Goal: Task Accomplishment & Management: Use online tool/utility

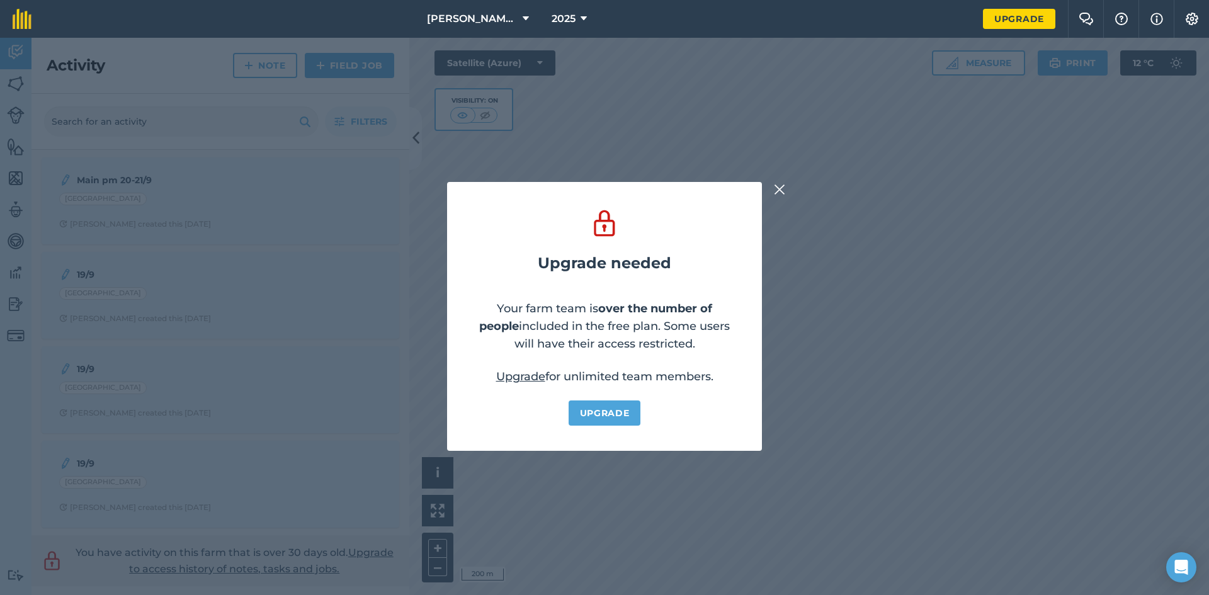
click at [776, 200] on div "Upgrade needed Your farm team is over the number of people included in the free…" at bounding box center [604, 316] width 1209 height 557
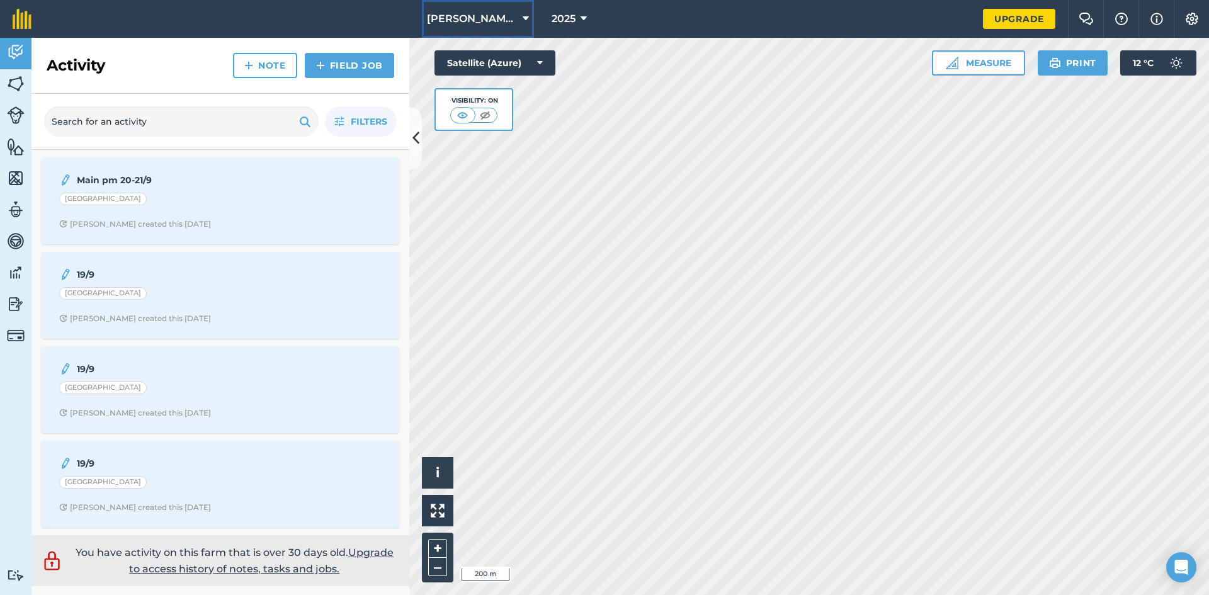
click at [522, 18] on button "[PERSON_NAME] Homefarm" at bounding box center [478, 19] width 112 height 38
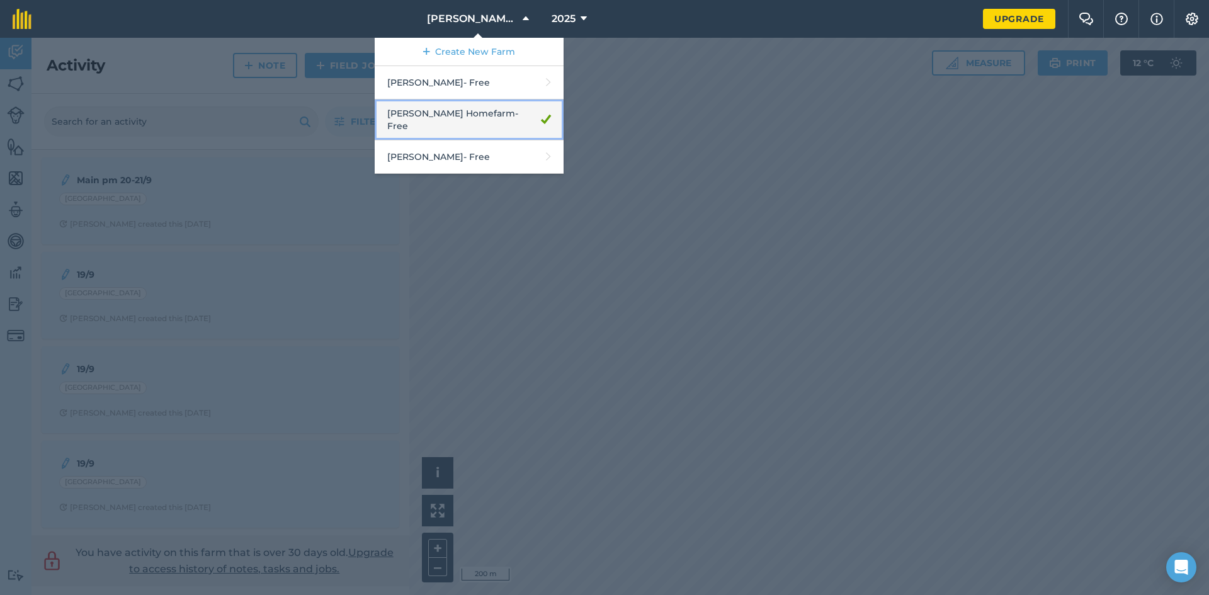
click at [464, 113] on link "[PERSON_NAME] Homefarm - Free" at bounding box center [469, 120] width 189 height 41
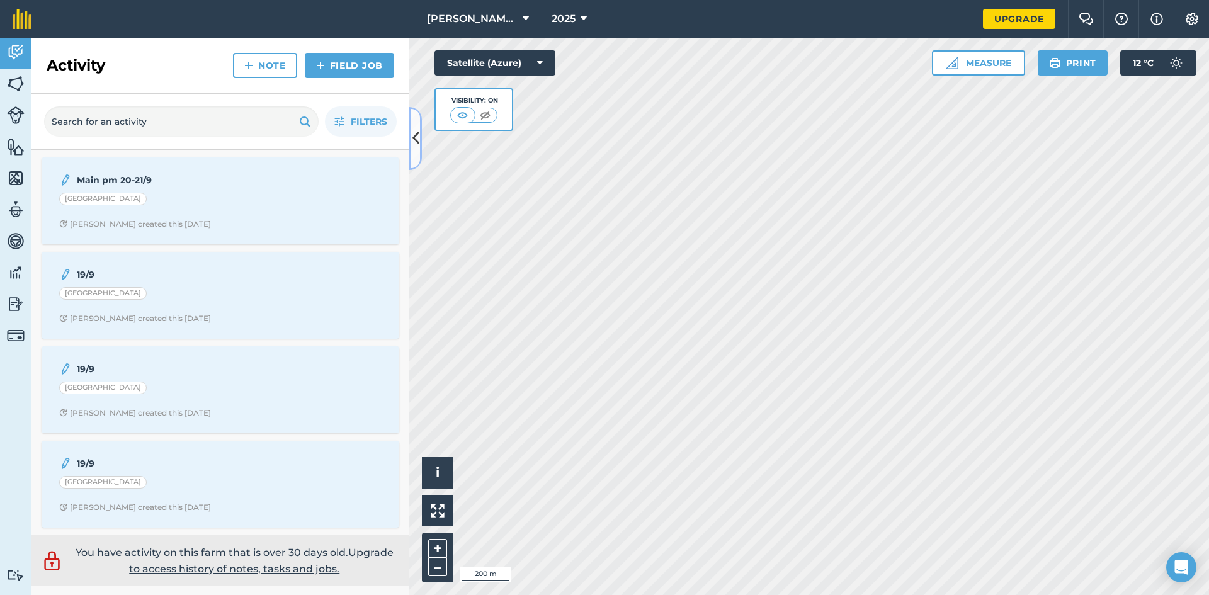
click at [413, 130] on icon at bounding box center [416, 138] width 7 height 22
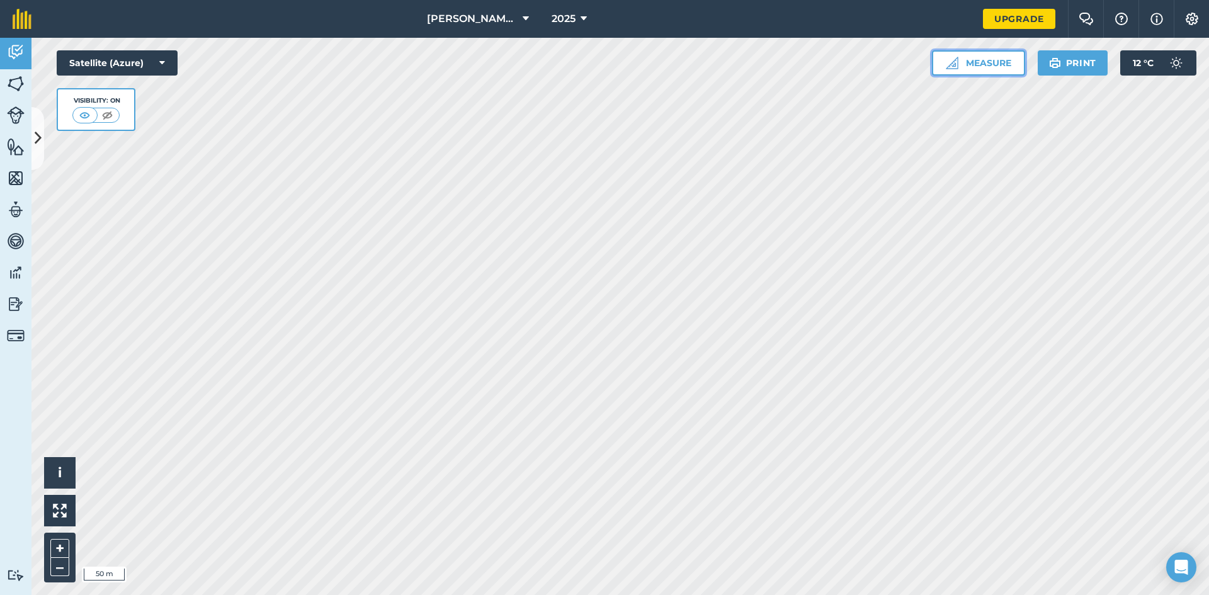
click at [978, 59] on button "Measure" at bounding box center [978, 62] width 93 height 25
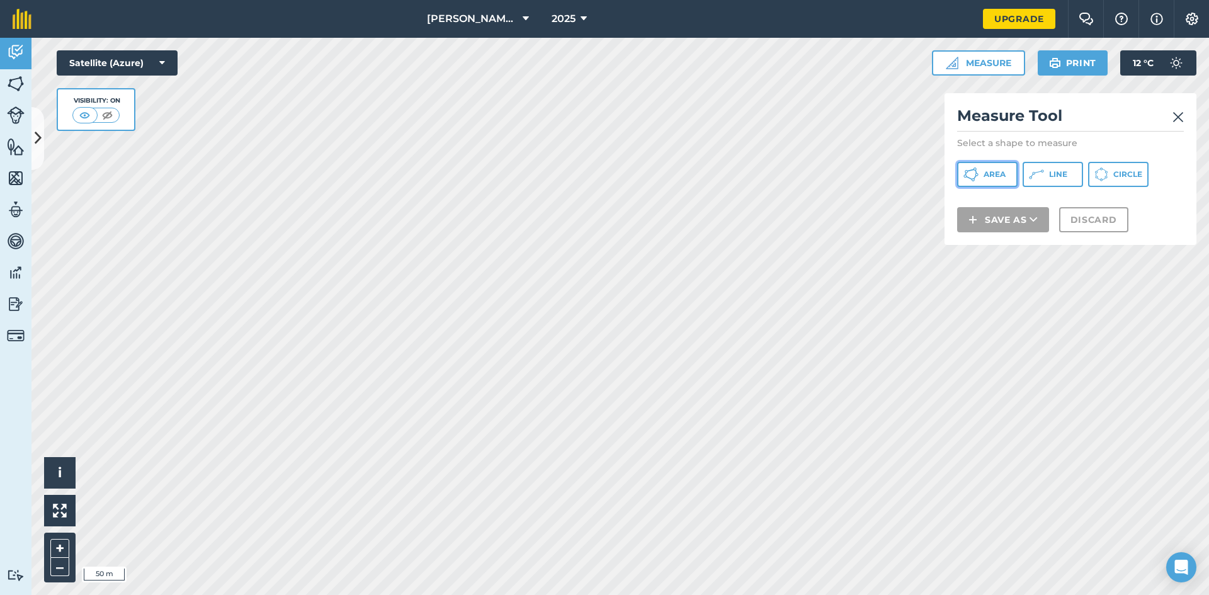
click at [988, 175] on span "Area" at bounding box center [995, 174] width 22 height 10
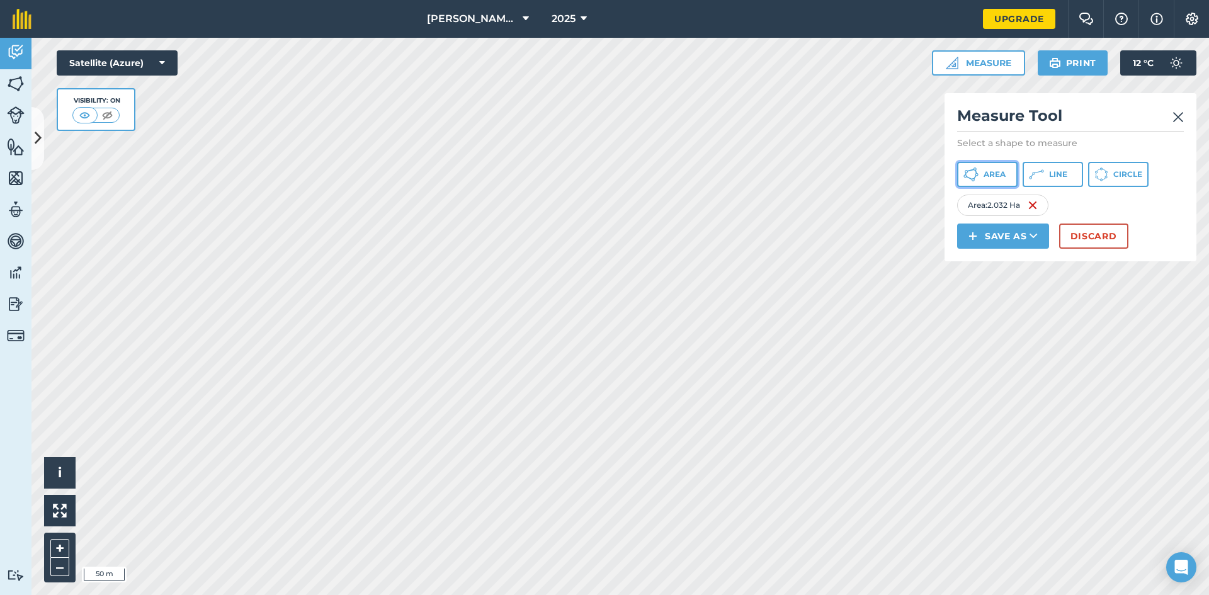
click at [996, 176] on span "Area" at bounding box center [995, 174] width 22 height 10
click at [1013, 176] on button "Area" at bounding box center [987, 174] width 60 height 25
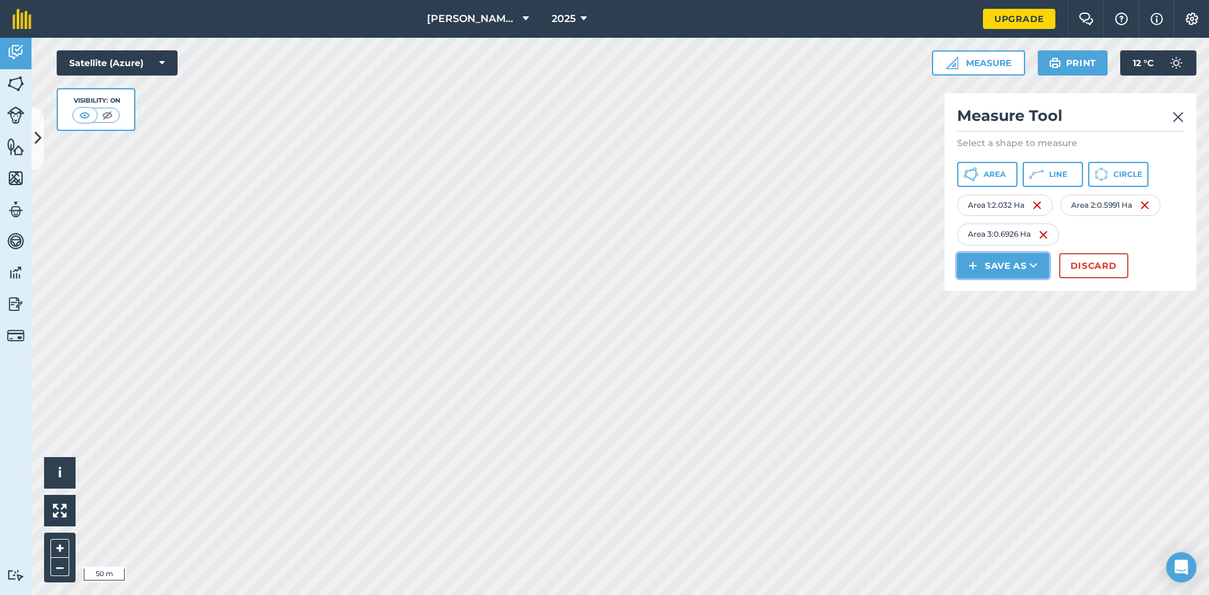
click at [1008, 264] on button "Save as" at bounding box center [1003, 265] width 92 height 25
click at [1000, 348] on link "Note" at bounding box center [1003, 351] width 88 height 28
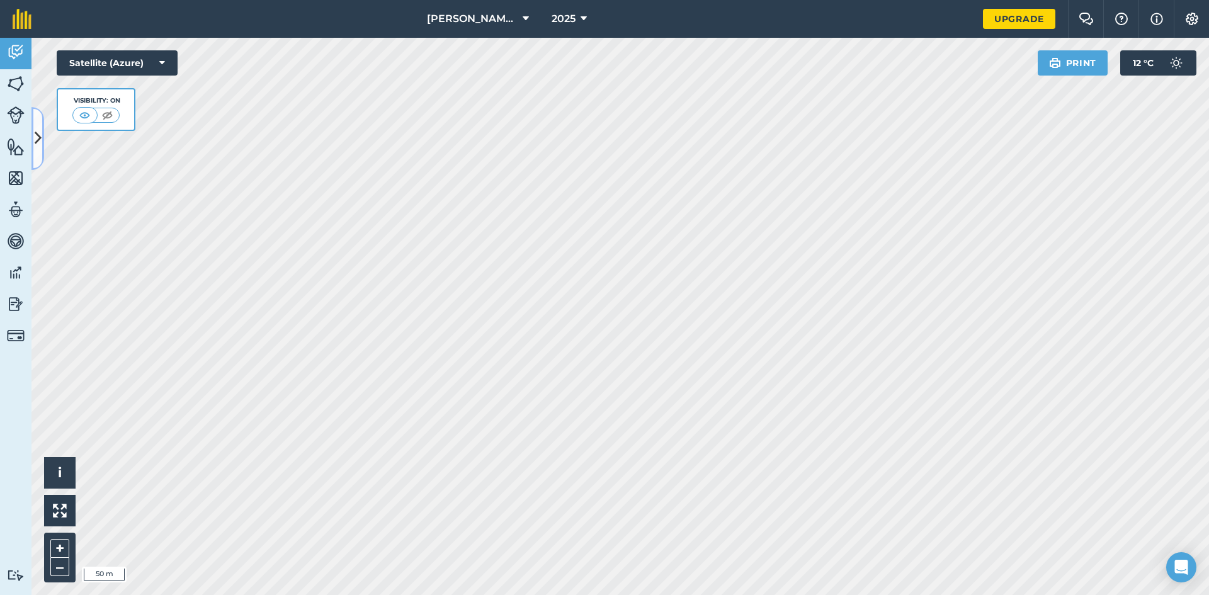
click at [37, 142] on icon at bounding box center [38, 138] width 7 height 22
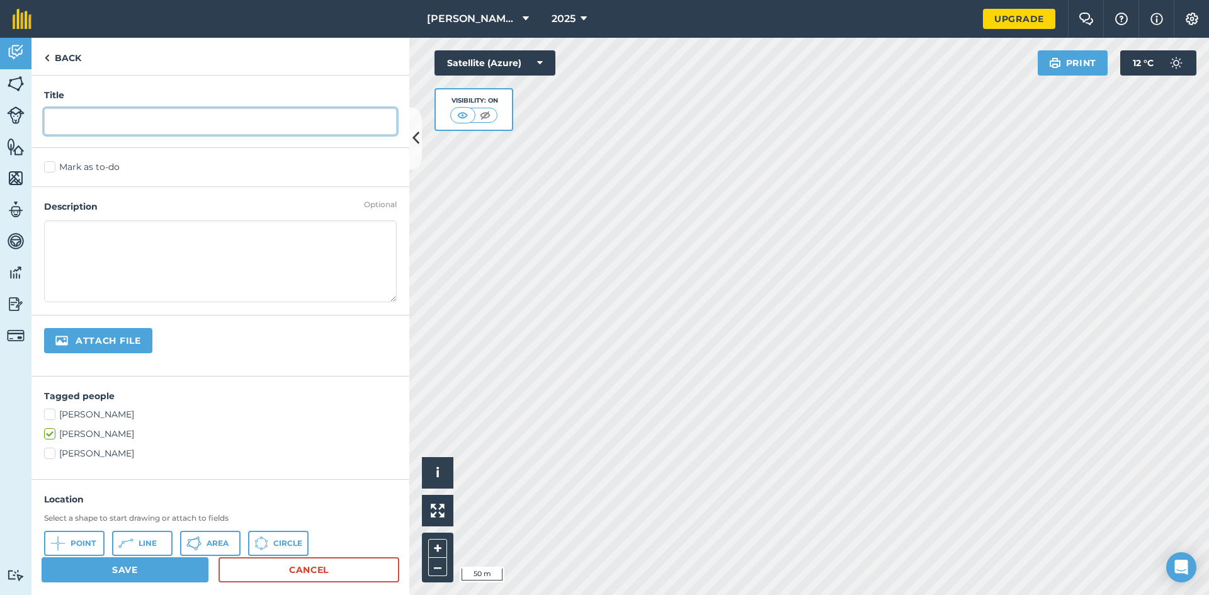
click at [167, 117] on input "text" at bounding box center [220, 121] width 353 height 26
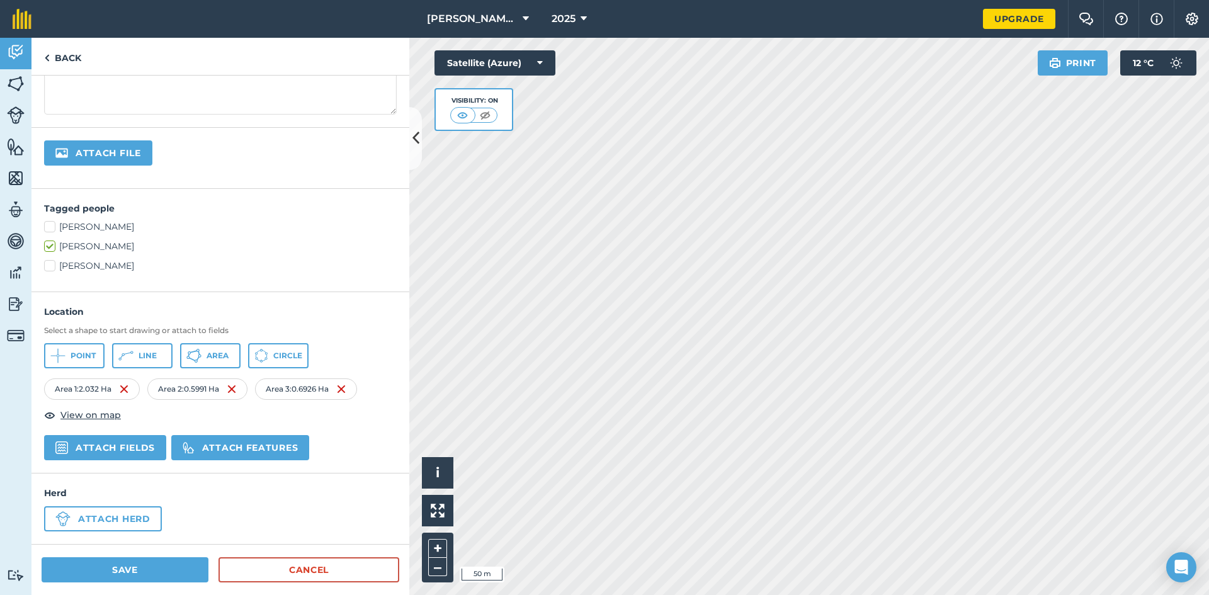
type input "Long east D/[GEOGRAPHIC_DATA]/D"
click at [138, 572] on button "Save" at bounding box center [125, 569] width 167 height 25
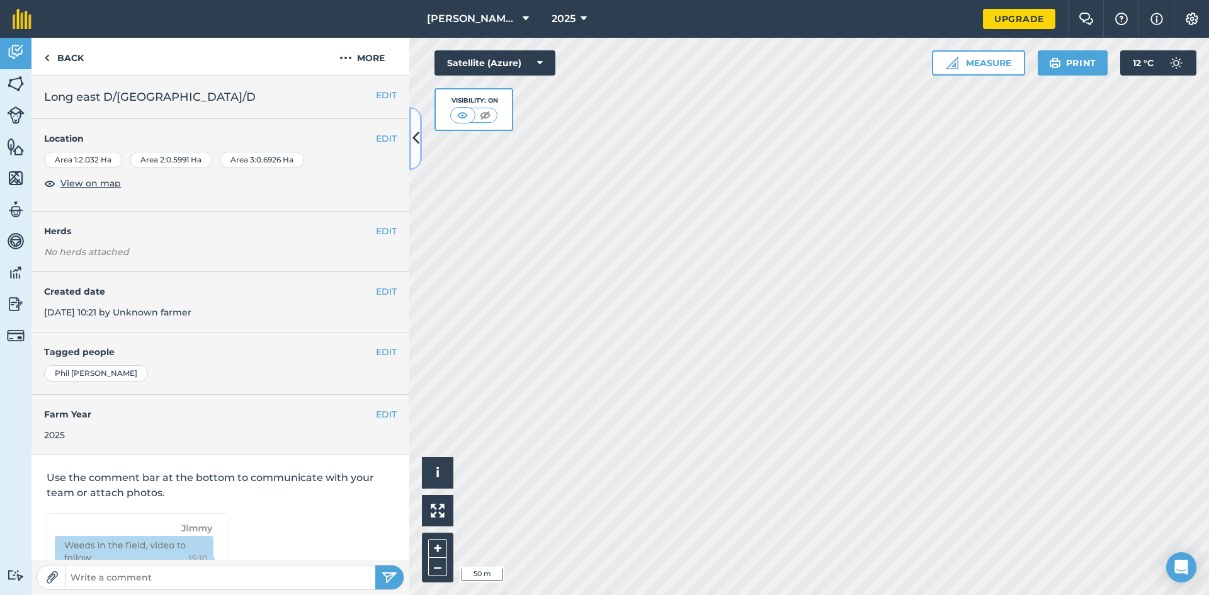
click at [415, 142] on icon at bounding box center [416, 138] width 7 height 22
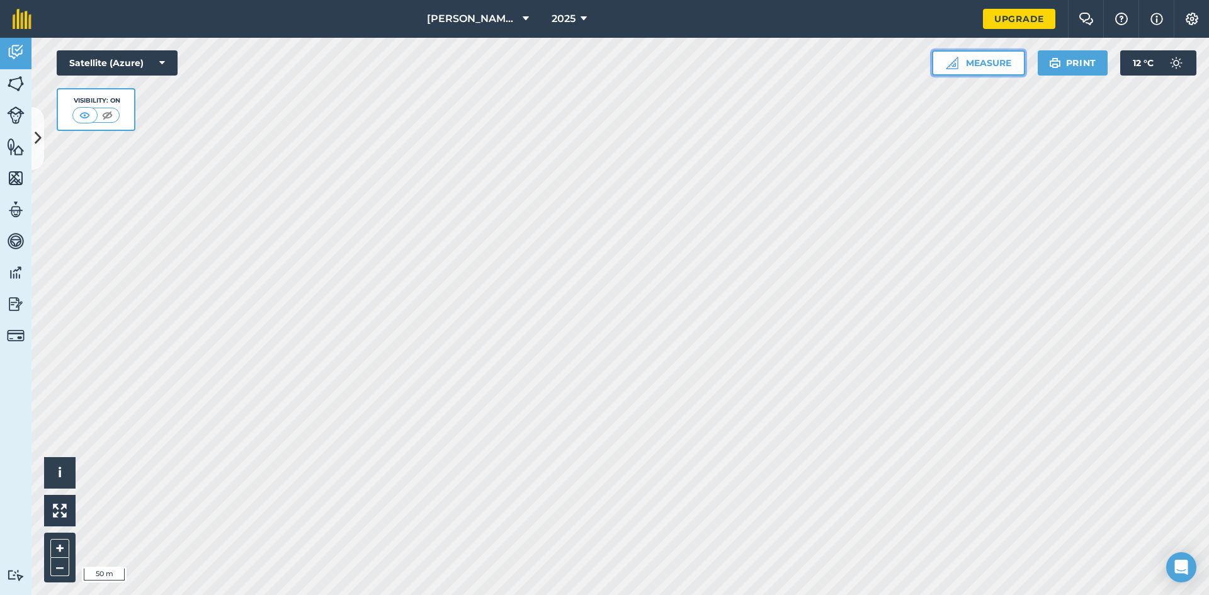
click at [964, 60] on button "Measure" at bounding box center [978, 62] width 93 height 25
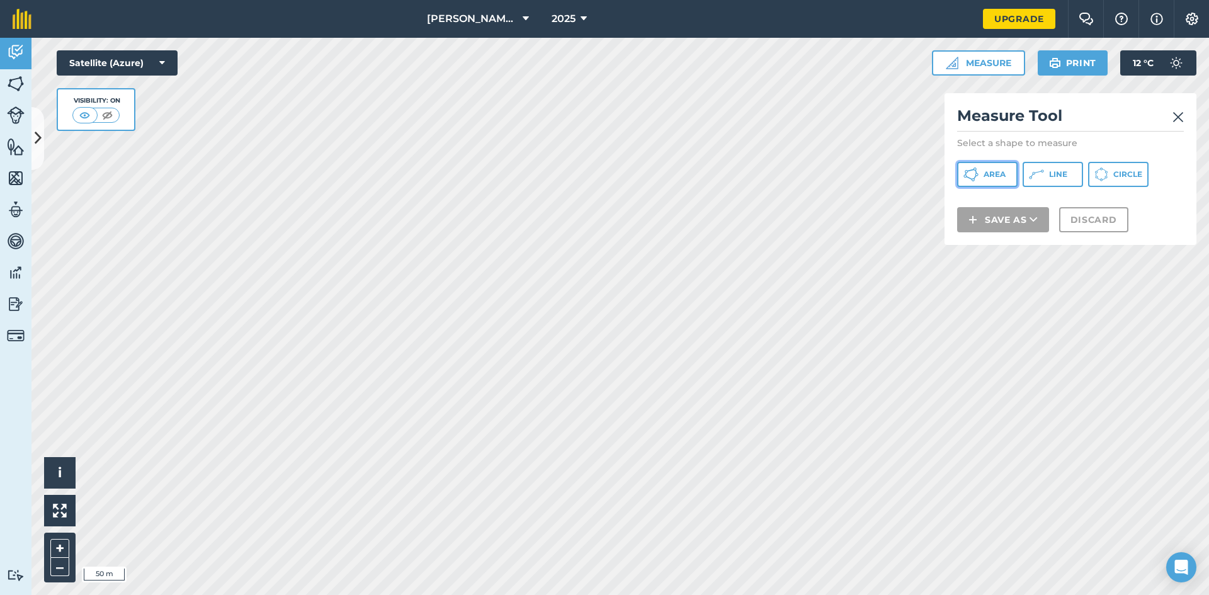
click at [993, 175] on span "Area" at bounding box center [995, 174] width 22 height 10
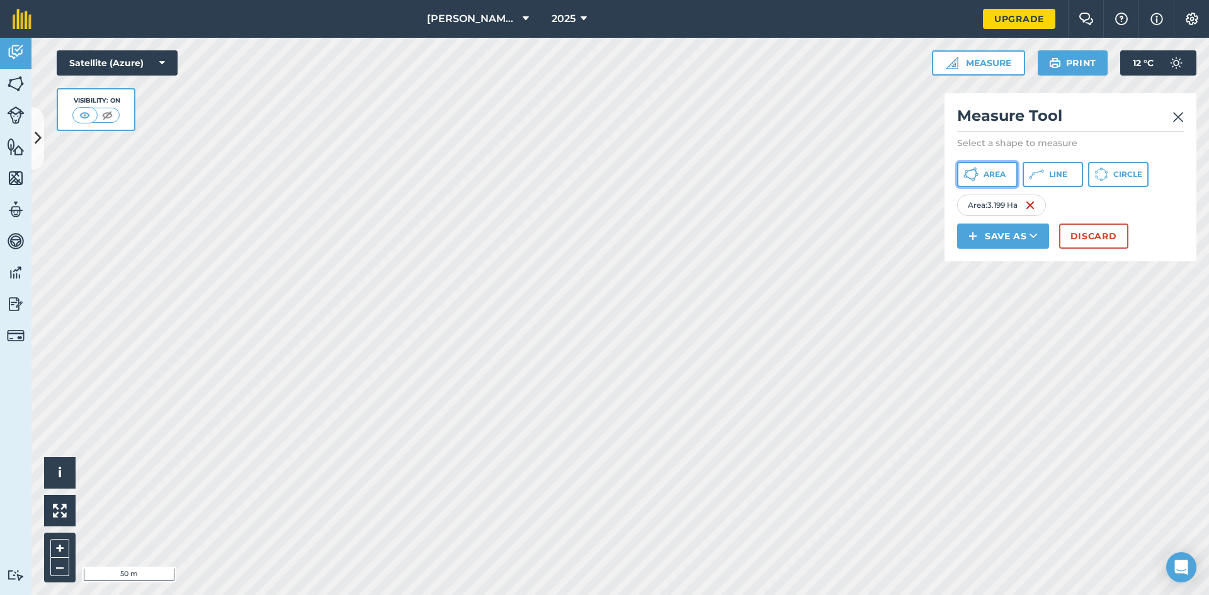
click at [978, 176] on icon at bounding box center [971, 174] width 15 height 15
click at [978, 169] on icon at bounding box center [971, 174] width 15 height 15
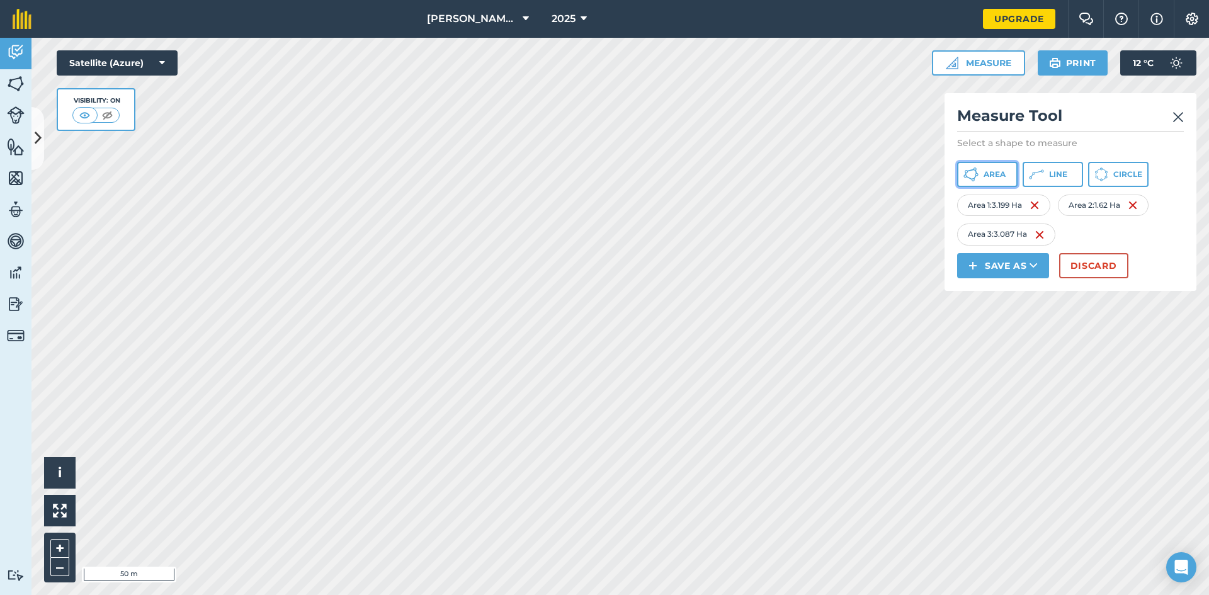
click at [1001, 176] on span "Area" at bounding box center [995, 174] width 22 height 10
click at [1014, 264] on button "Save as" at bounding box center [1003, 265] width 92 height 25
click at [998, 348] on link "Note" at bounding box center [1003, 351] width 88 height 28
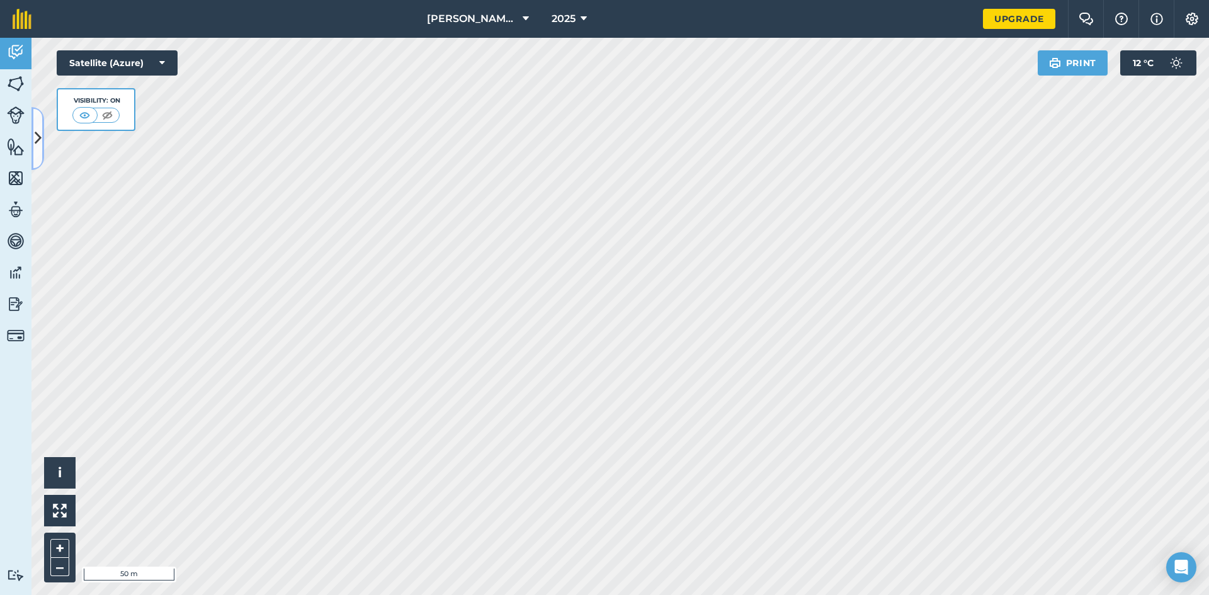
click at [37, 134] on icon at bounding box center [38, 138] width 7 height 22
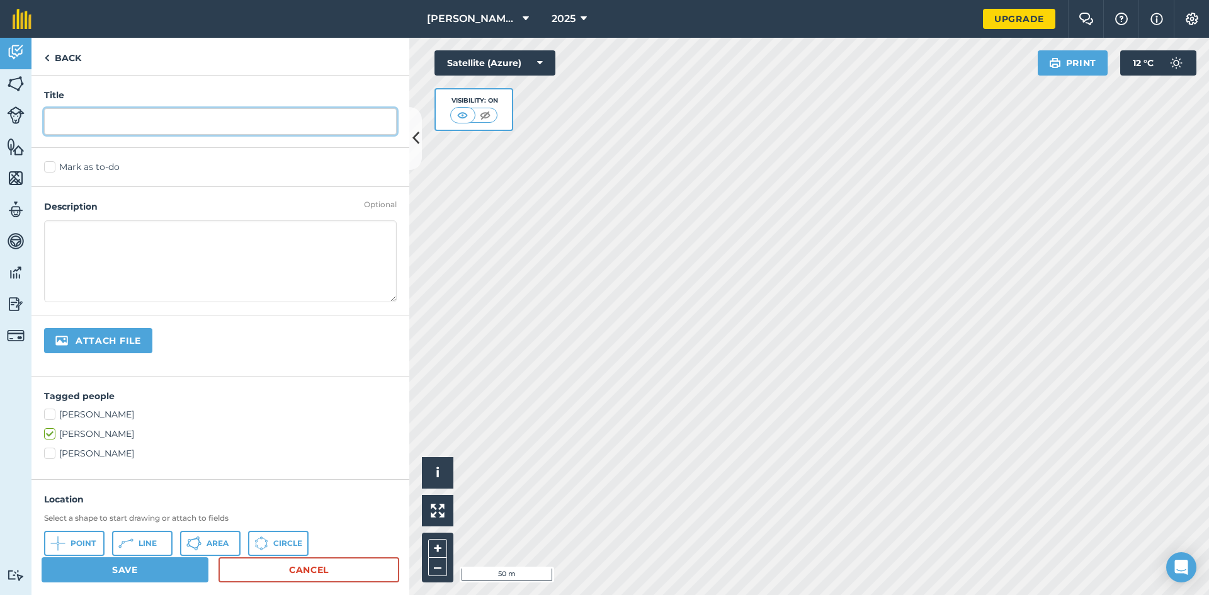
click at [85, 122] on input "text" at bounding box center [220, 121] width 353 height 26
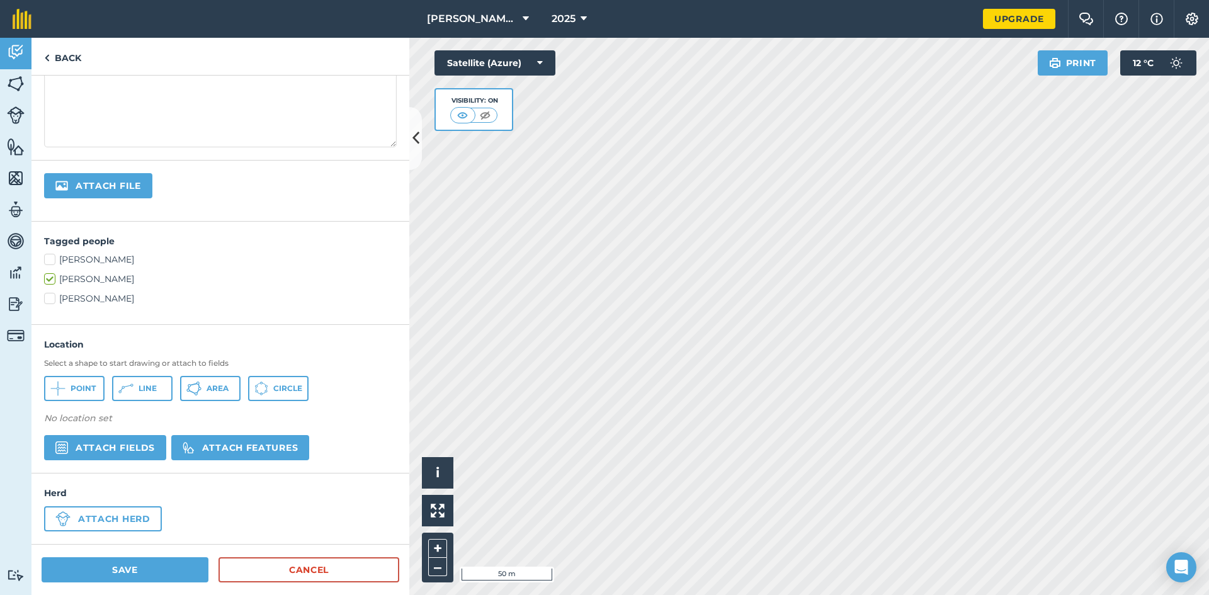
type input "18 acre N/N/N/N"
click at [113, 575] on button "Save" at bounding box center [125, 569] width 167 height 25
